Goal: Task Accomplishment & Management: Use online tool/utility

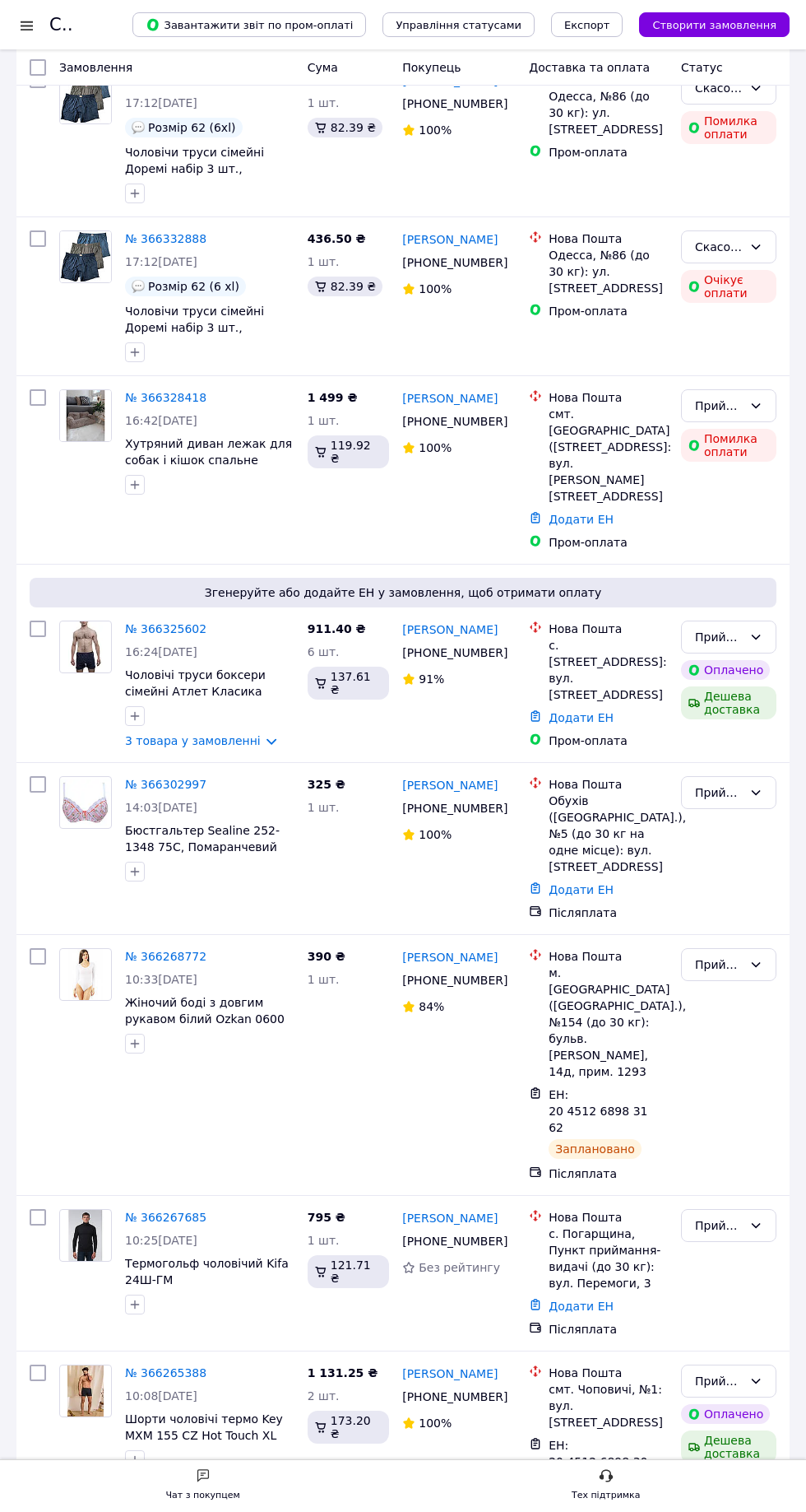
scroll to position [654, 0]
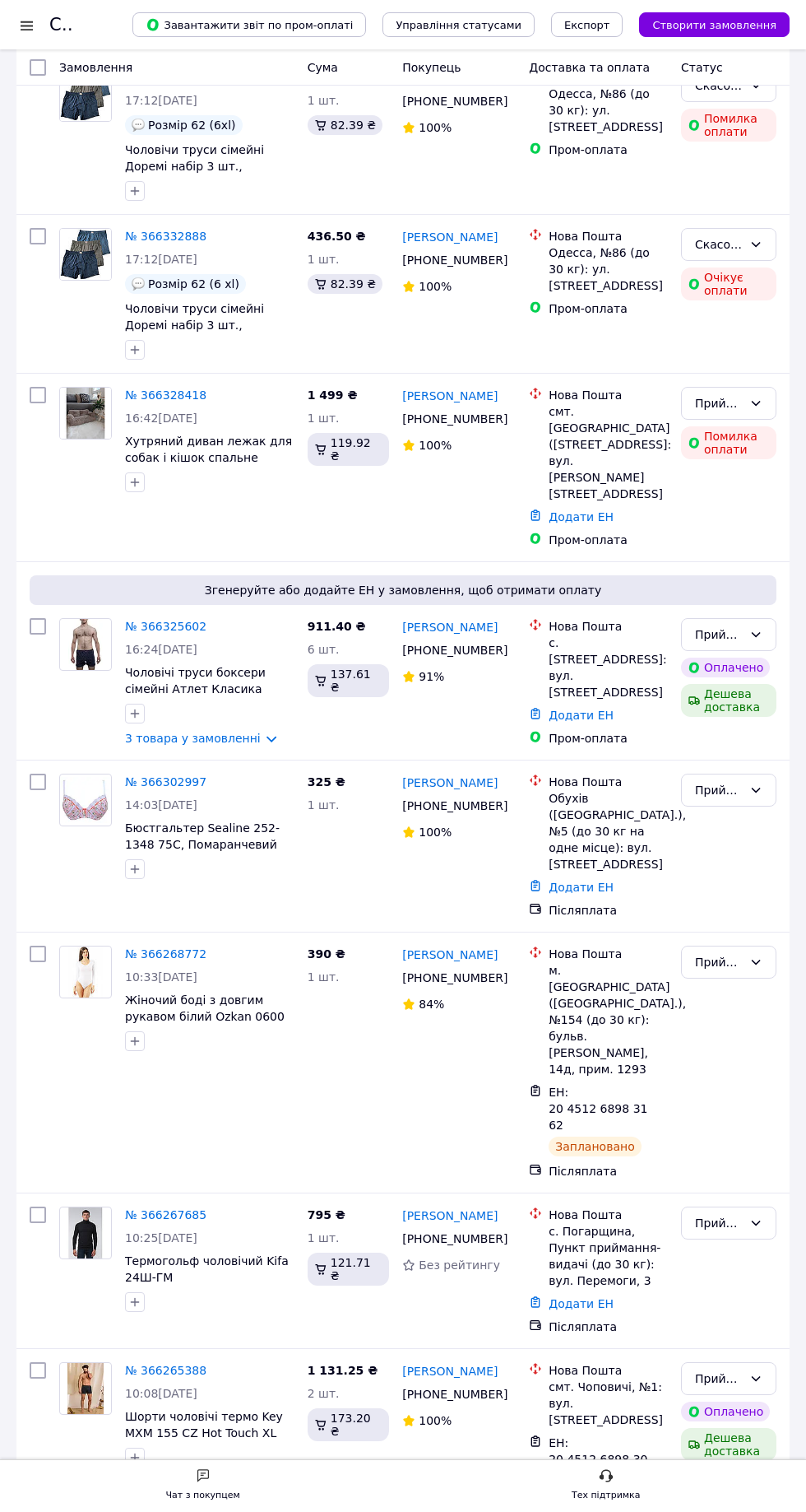
click at [153, 776] on link "№ 366302997" at bounding box center [165, 782] width 82 height 13
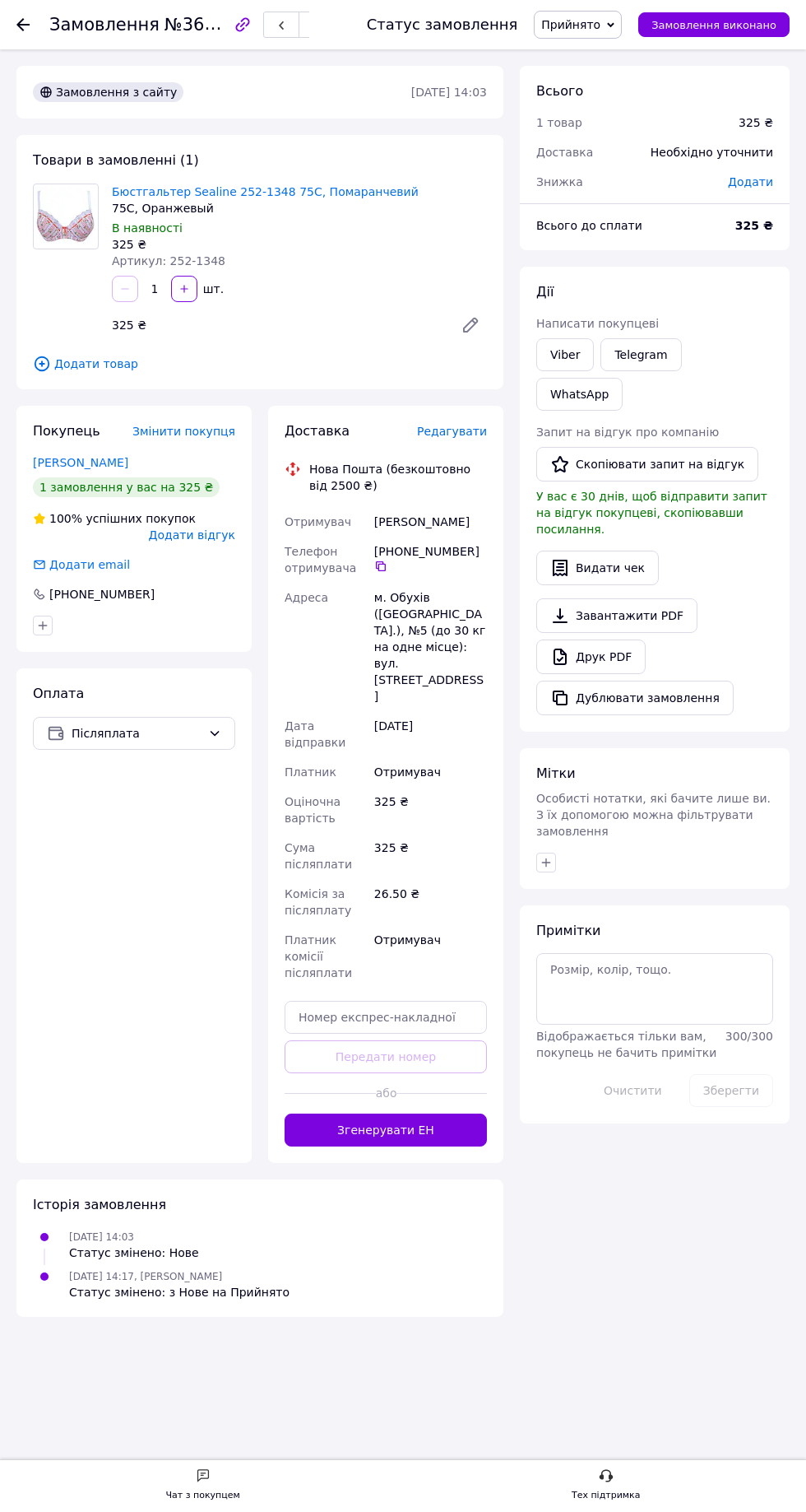
click at [455, 1114] on button "Згенерувати ЕН" at bounding box center [385, 1131] width 203 height 33
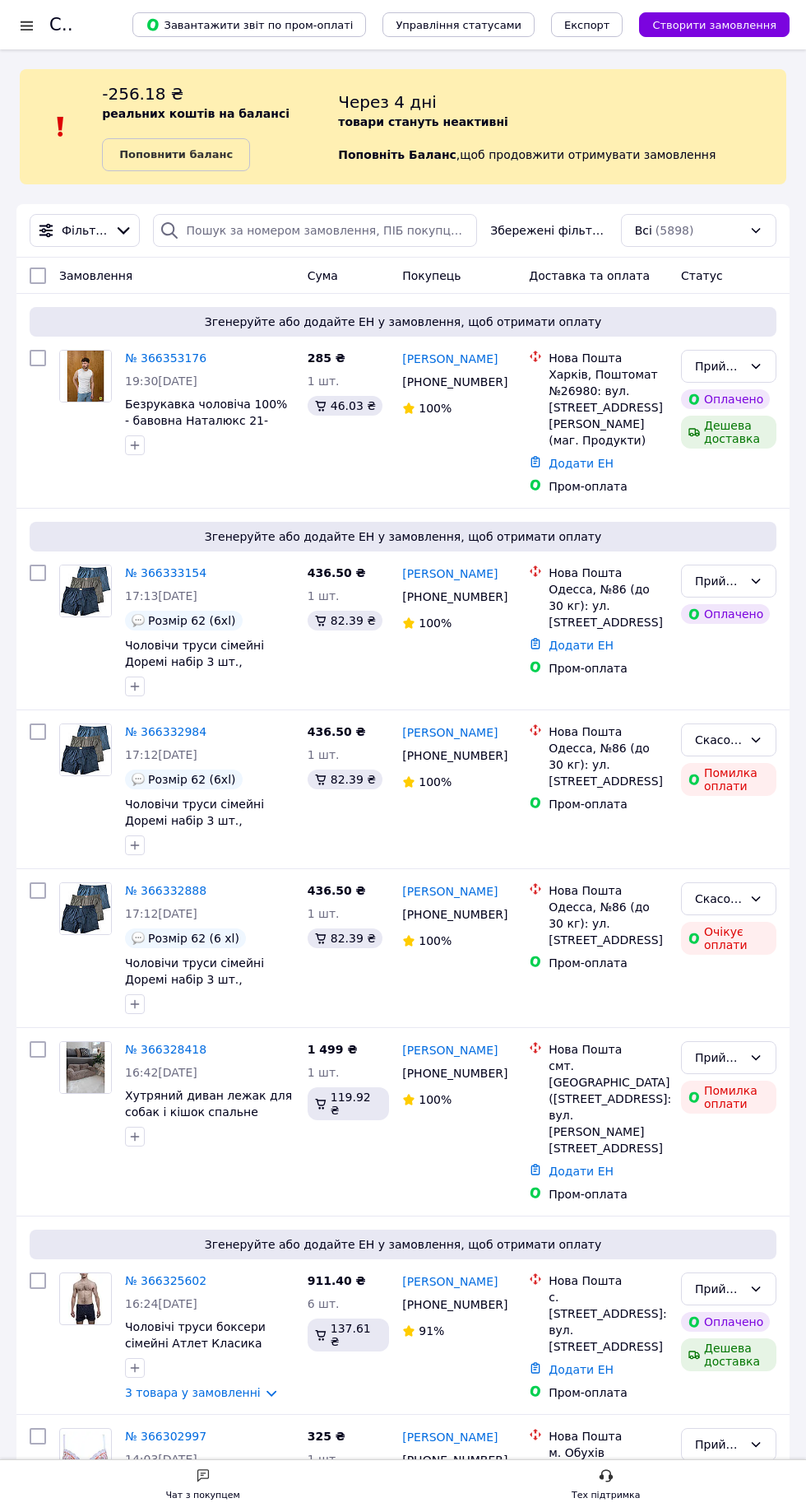
click at [146, 567] on link "№ 366333154" at bounding box center [165, 573] width 82 height 13
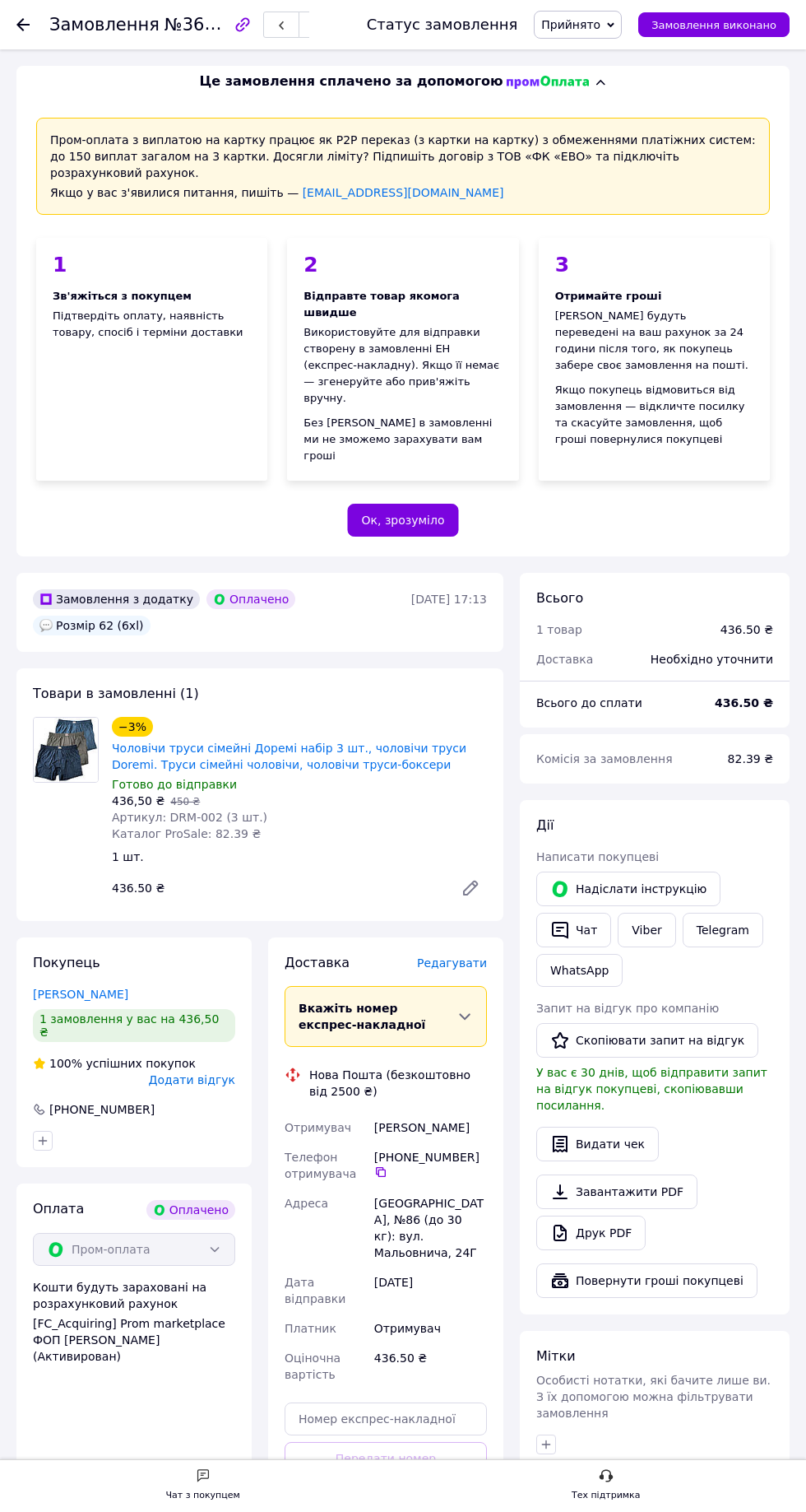
click at [433, 1511] on button "Згенерувати ЕН" at bounding box center [385, 1532] width 203 height 33
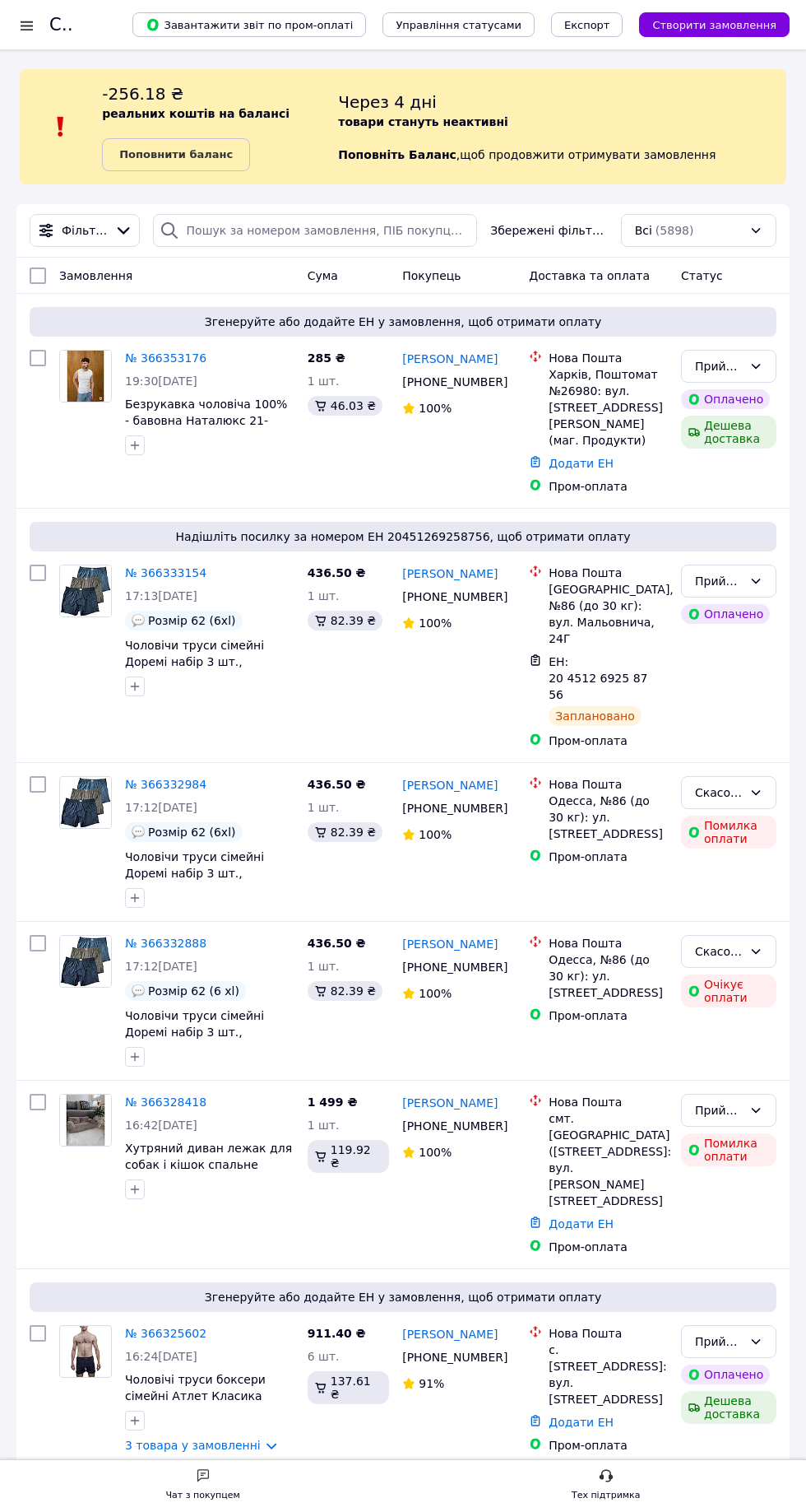
click at [152, 356] on link "№ 366353176" at bounding box center [165, 358] width 82 height 13
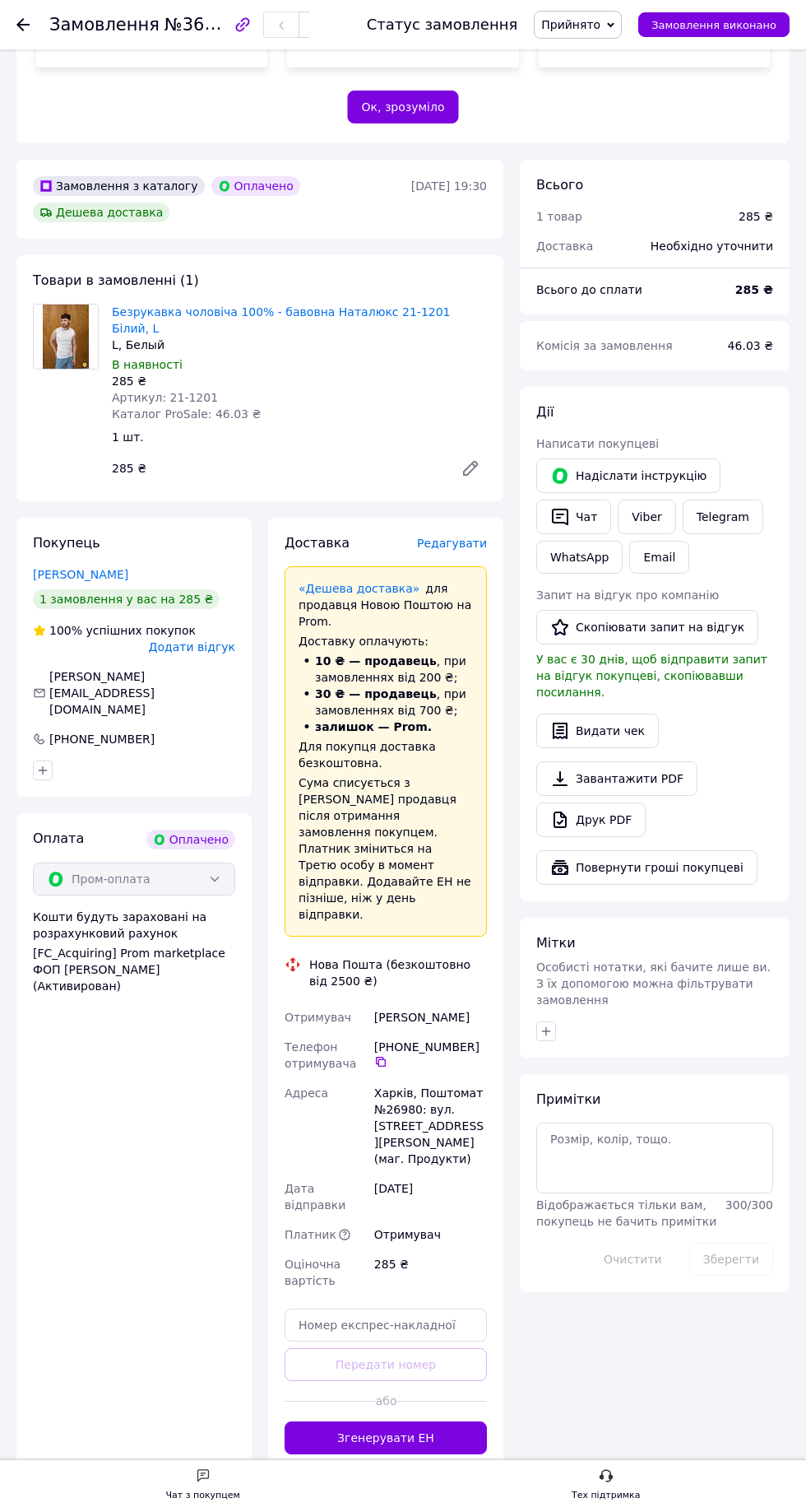
scroll to position [444, 0]
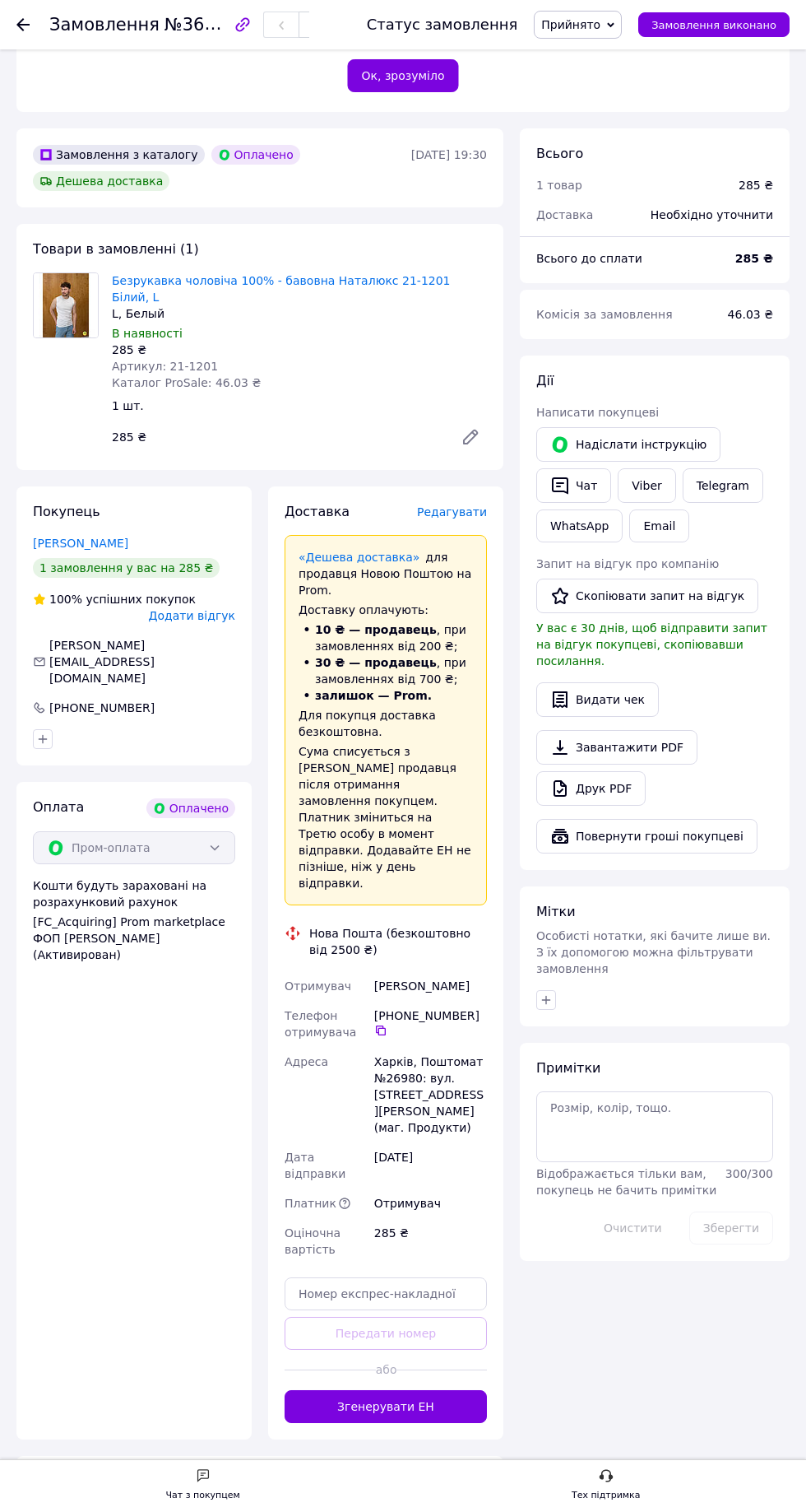
click at [437, 1390] on button "Згенерувати ЕН" at bounding box center [385, 1407] width 203 height 33
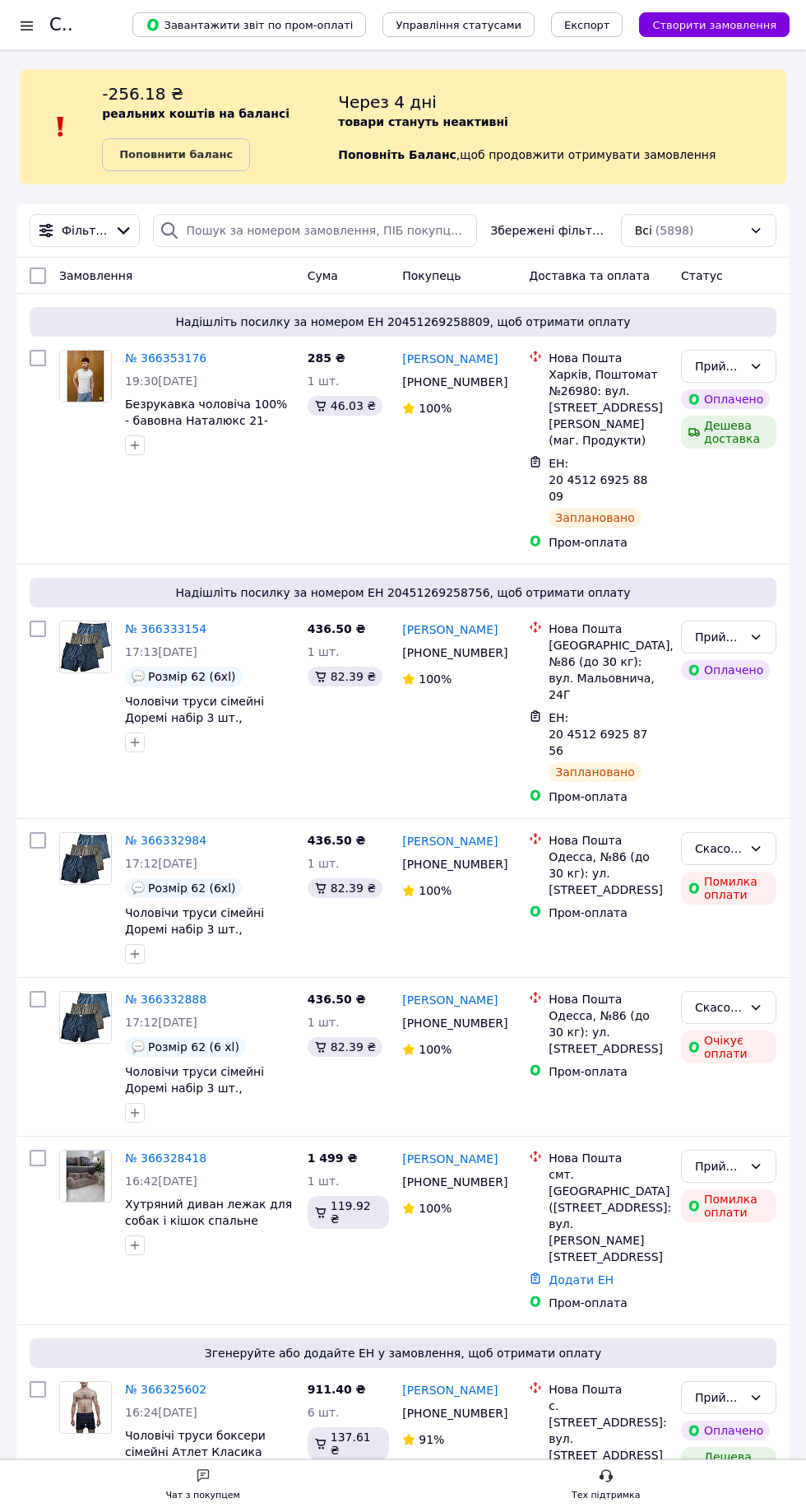
click at [26, 28] on div at bounding box center [26, 26] width 21 height 17
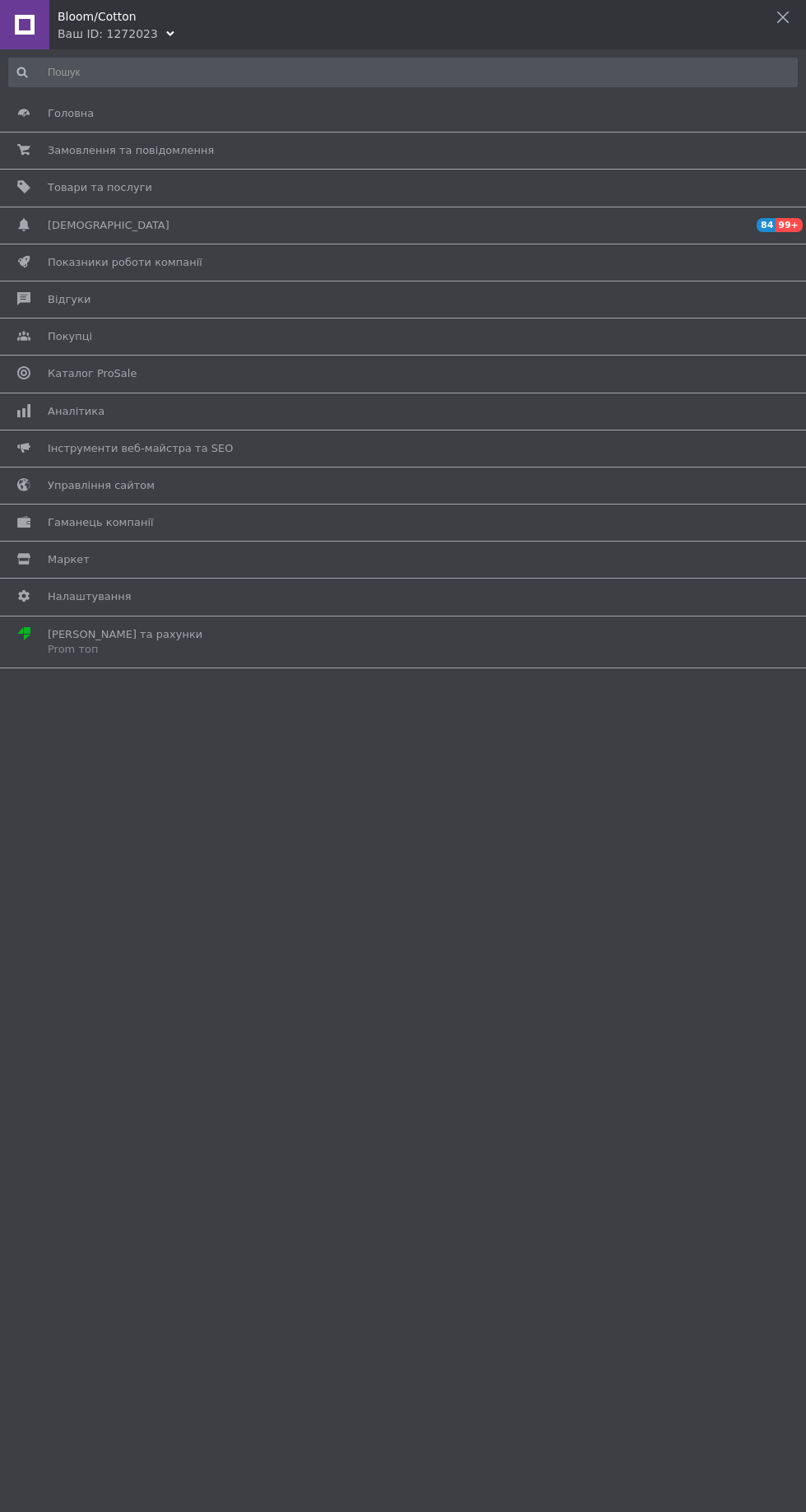
click at [90, 40] on div "Ваш ID: 1272023" at bounding box center [107, 34] width 100 height 17
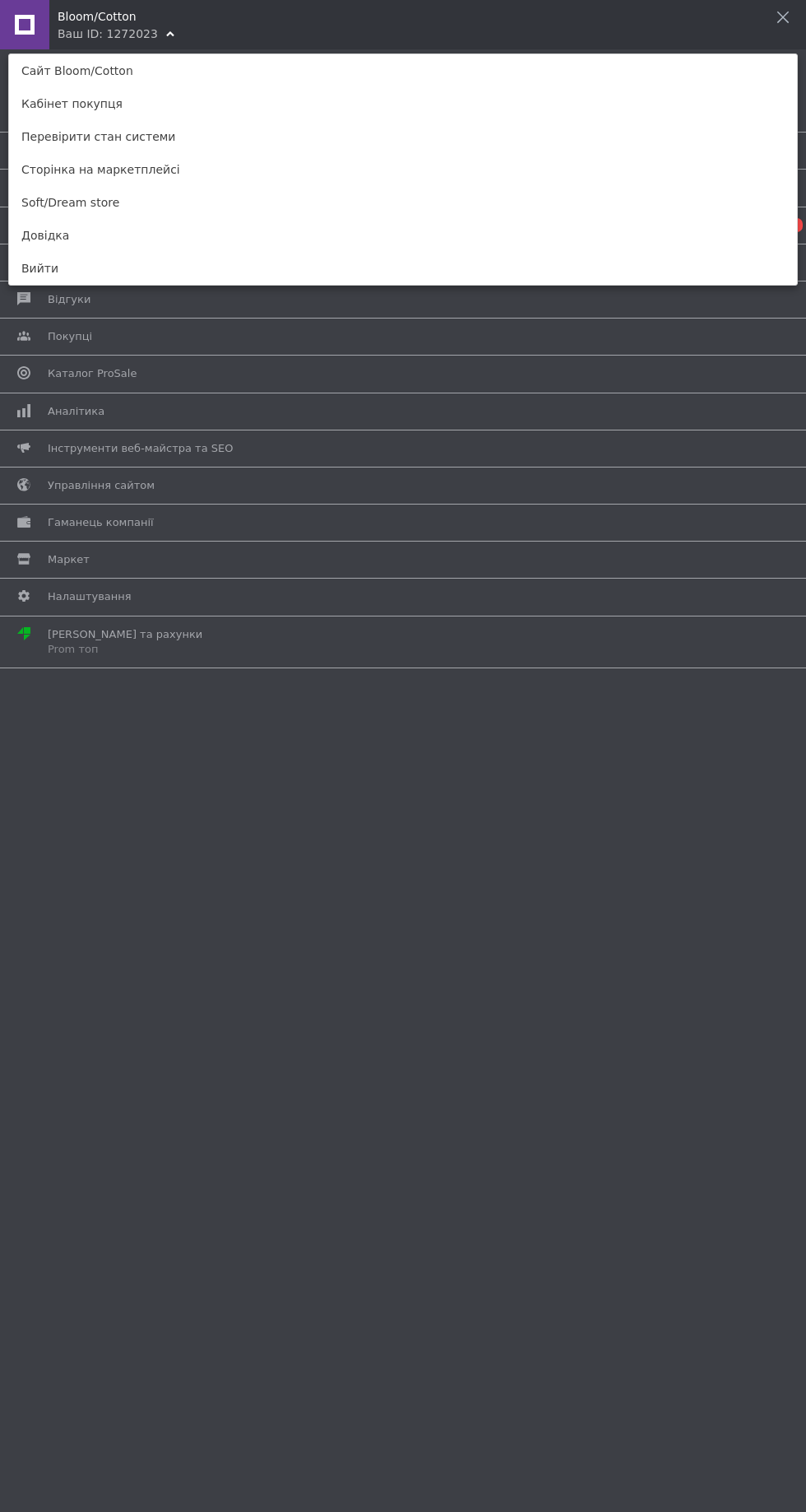
click at [131, 194] on link "Soft/Dream store" at bounding box center [403, 203] width 788 height 33
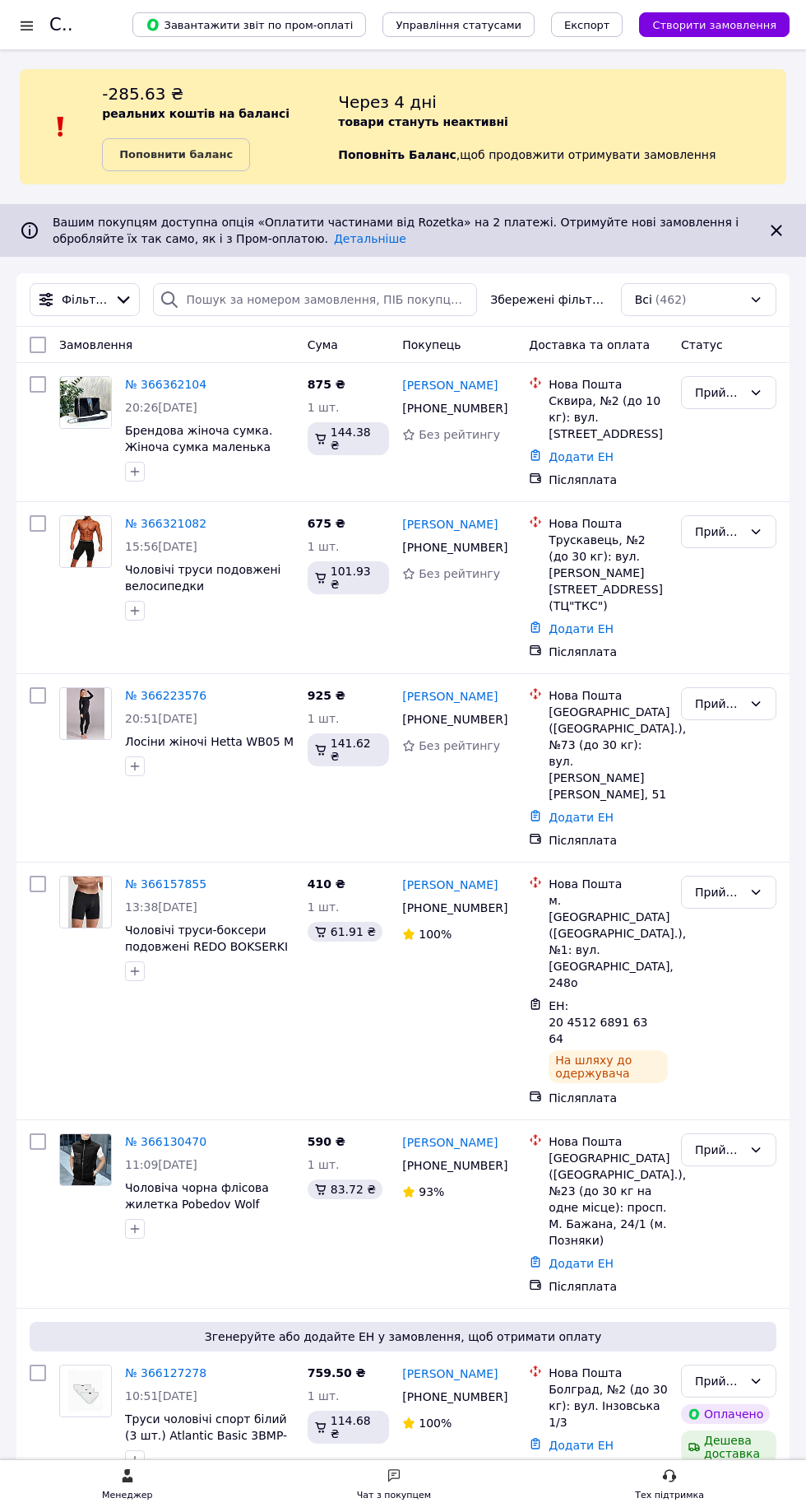
click at [159, 384] on link "№ 366362104" at bounding box center [165, 385] width 82 height 13
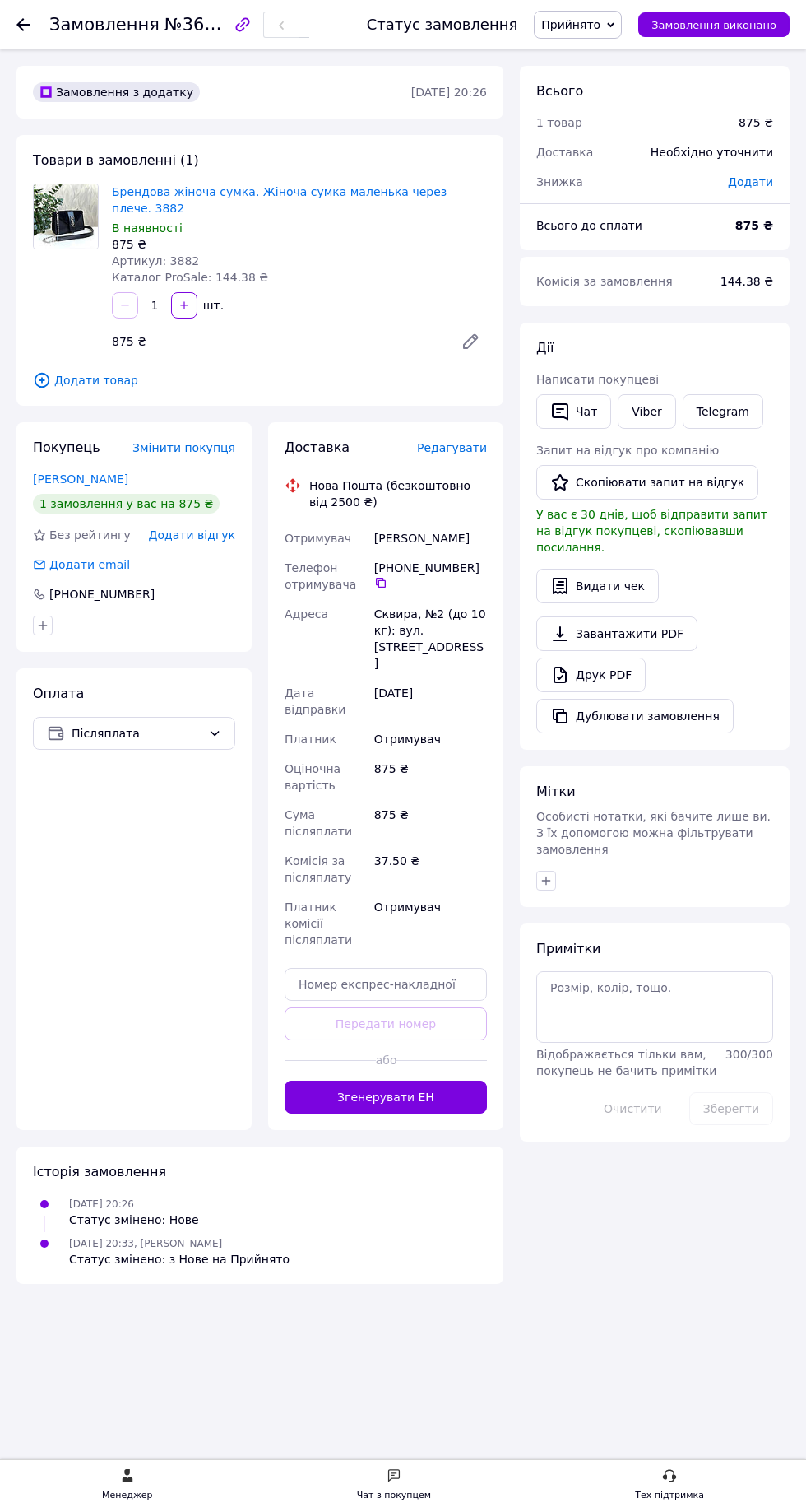
click at [455, 1081] on button "Згенерувати ЕН" at bounding box center [385, 1098] width 203 height 33
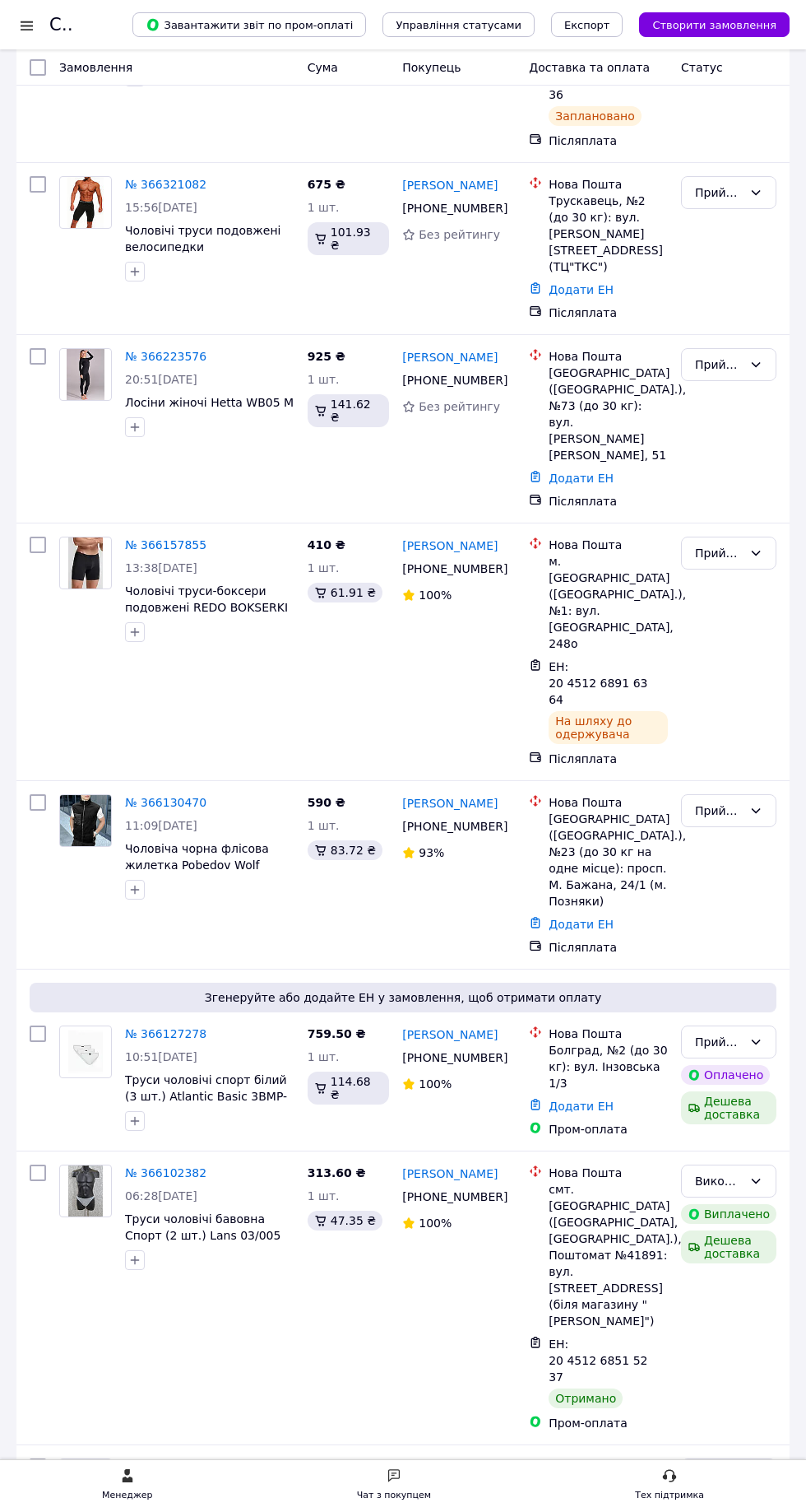
scroll to position [395, 0]
click at [164, 1027] on link "№ 366127278" at bounding box center [165, 1034] width 82 height 13
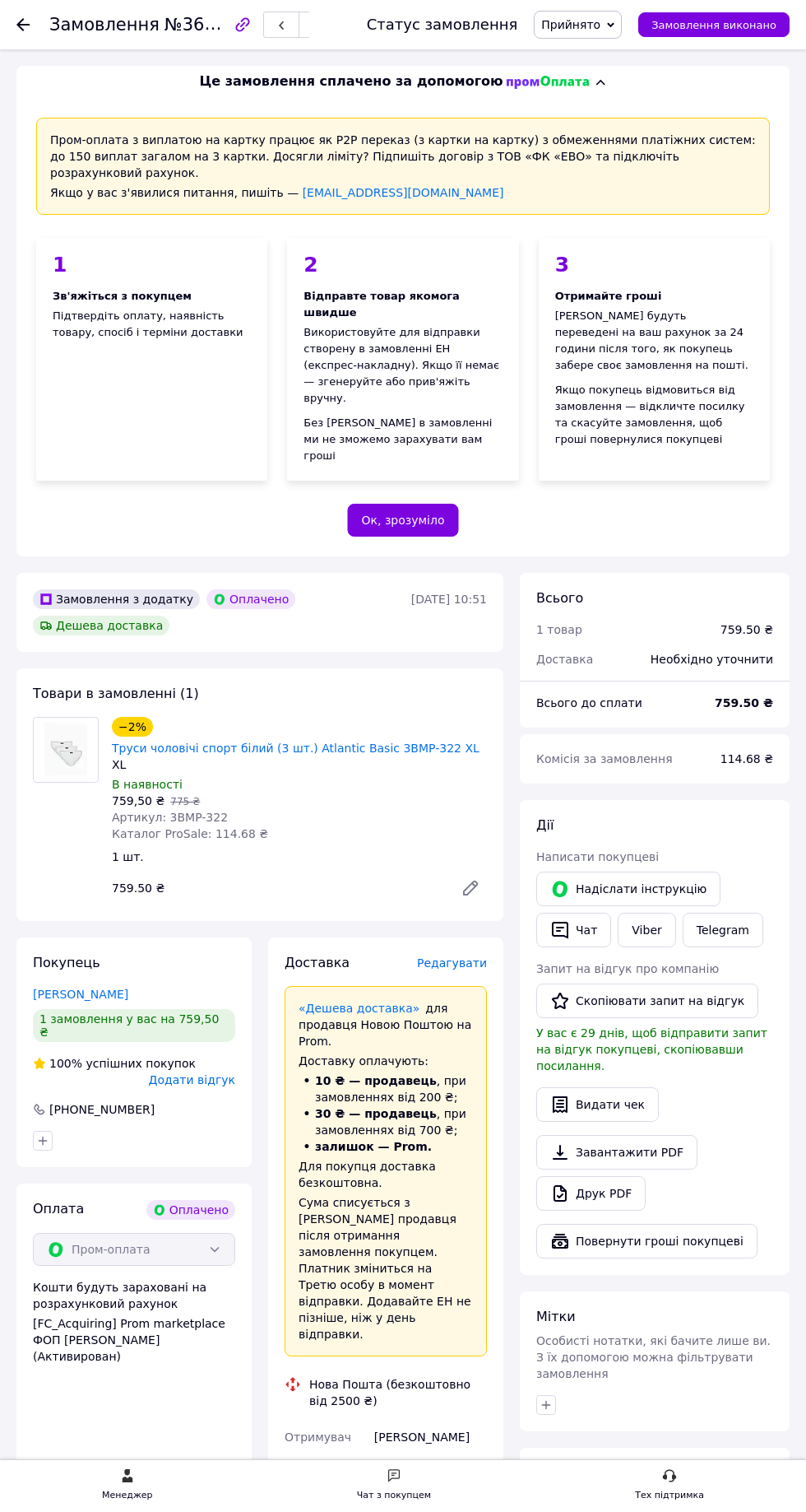
scroll to position [359, 0]
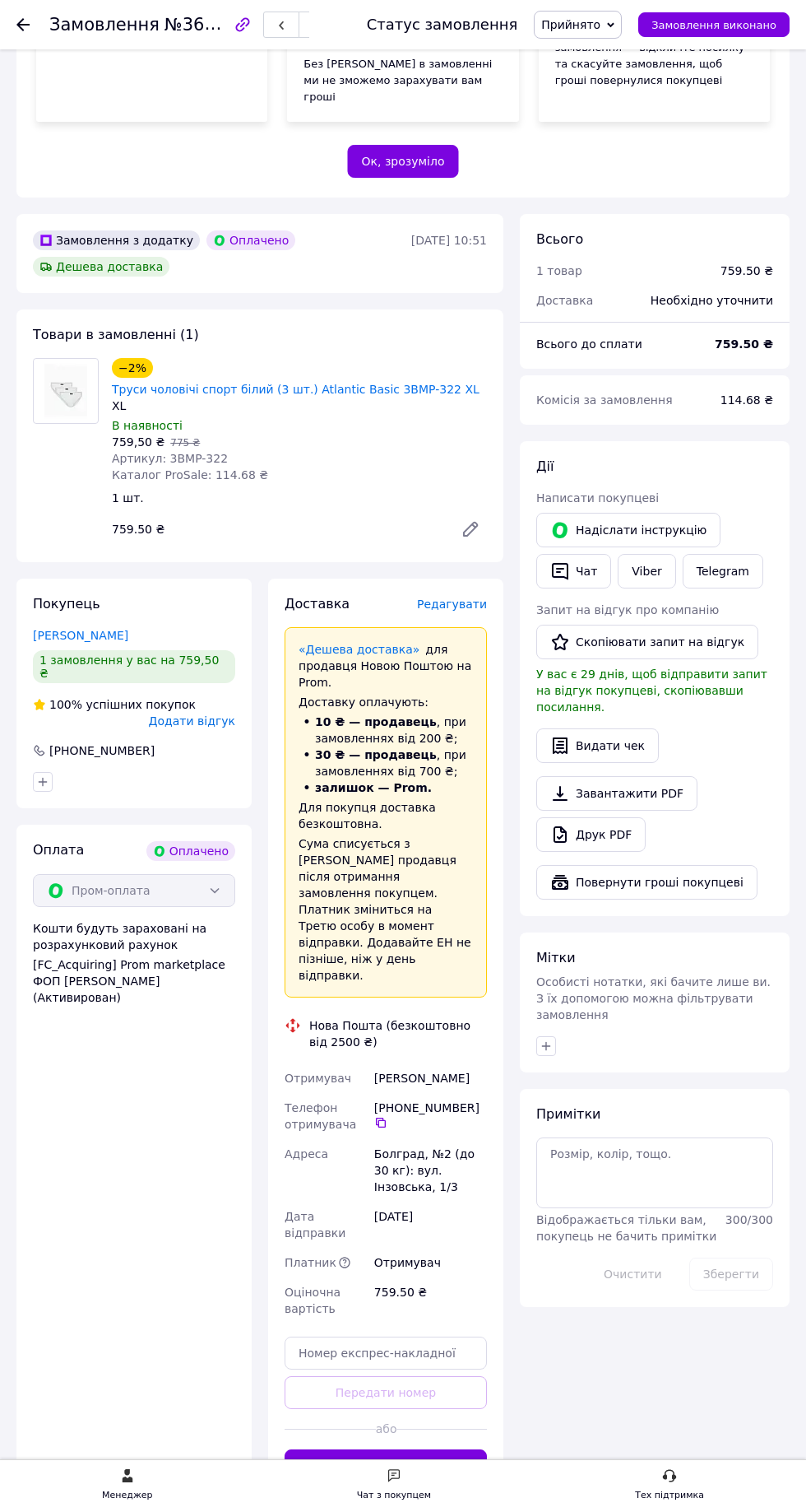
click at [428, 1450] on button "Згенерувати ЕН" at bounding box center [385, 1467] width 203 height 33
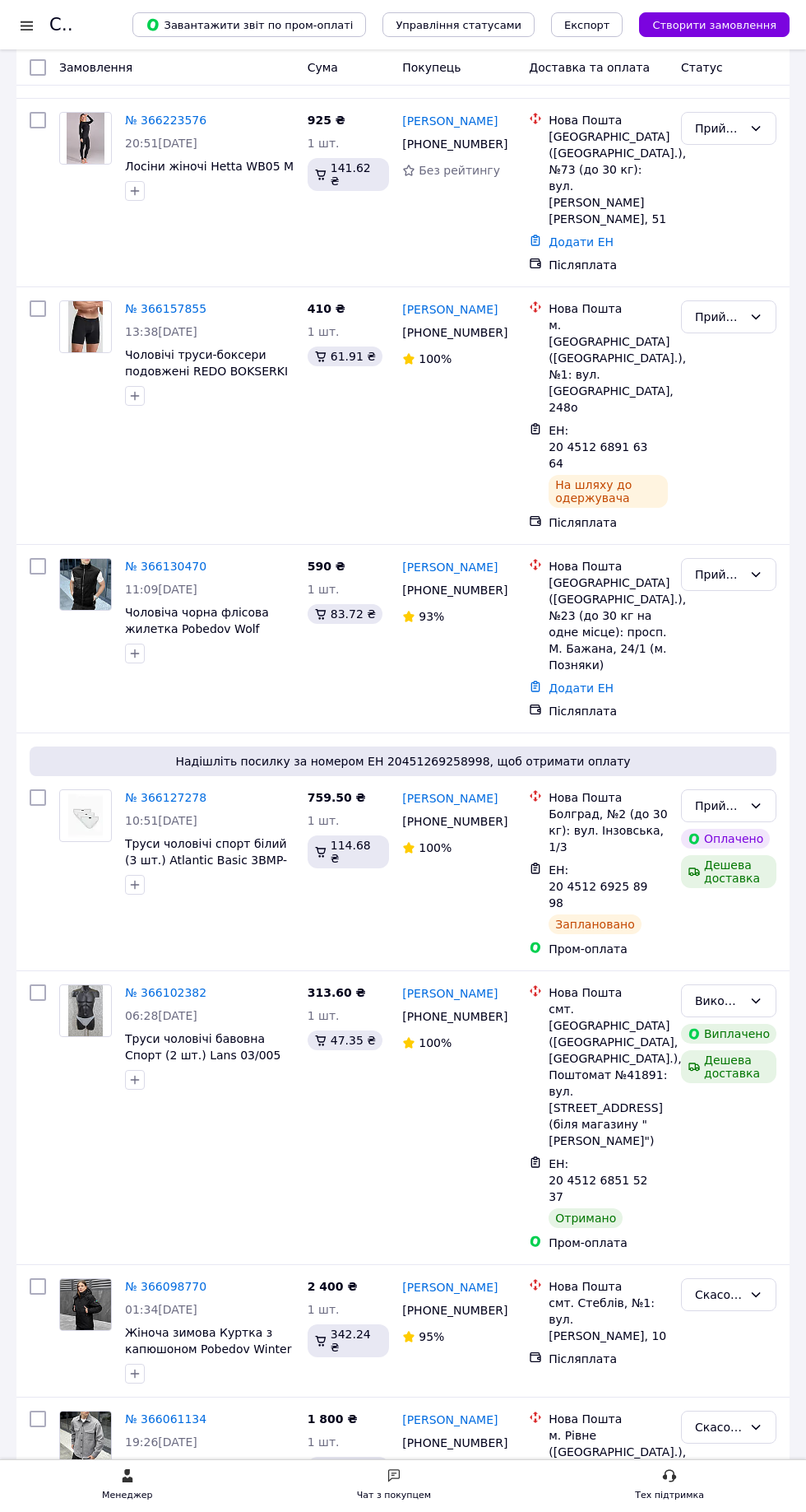
scroll to position [634, 0]
